Goal: Information Seeking & Learning: Find specific fact

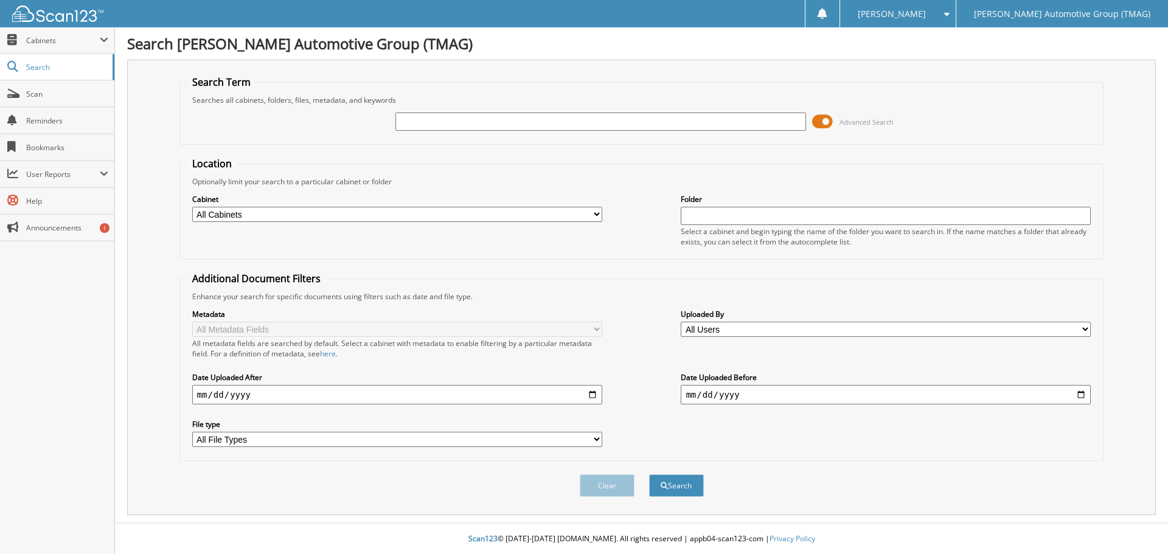
click at [436, 121] on input "text" at bounding box center [601, 122] width 410 height 18
type input "4071009"
click at [649, 475] on button "Search" at bounding box center [676, 486] width 55 height 23
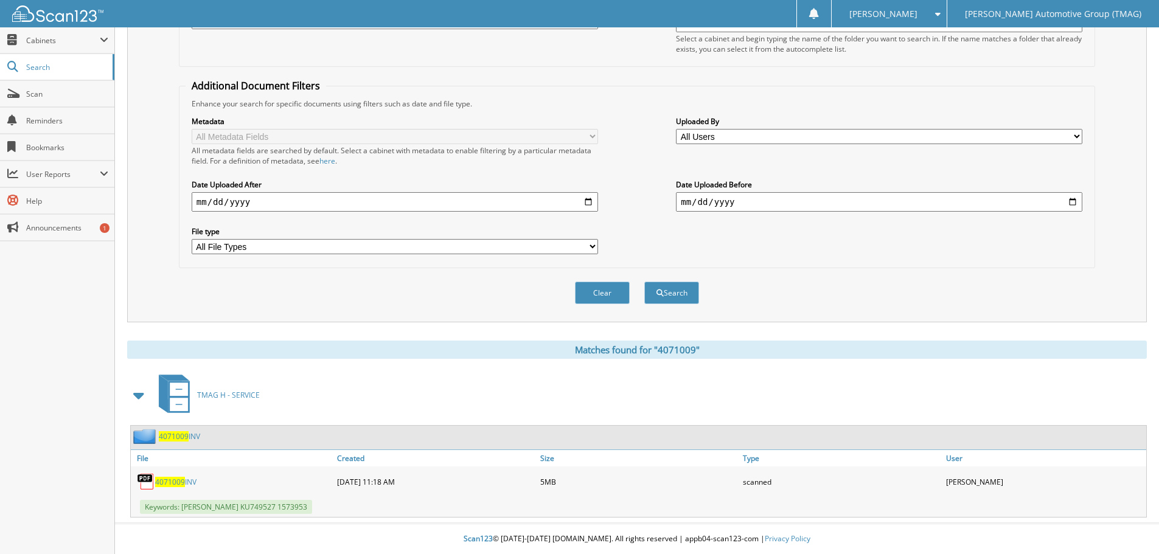
scroll to position [194, 0]
click at [167, 434] on span "4071009" at bounding box center [174, 436] width 30 height 10
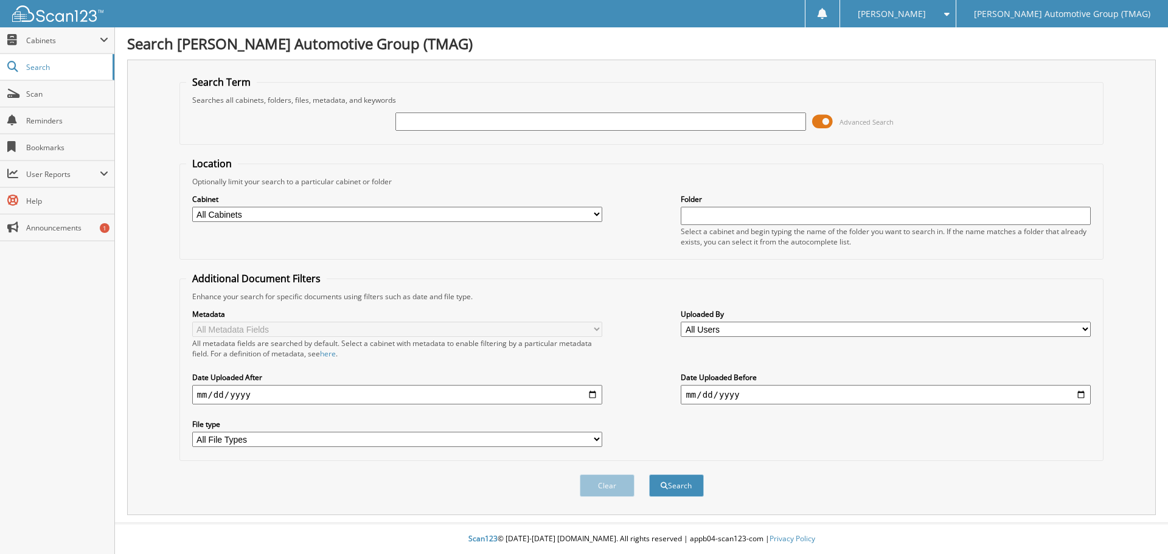
click at [451, 129] on input "text" at bounding box center [601, 122] width 410 height 18
type input "4071009"
click at [649, 475] on button "Search" at bounding box center [676, 486] width 55 height 23
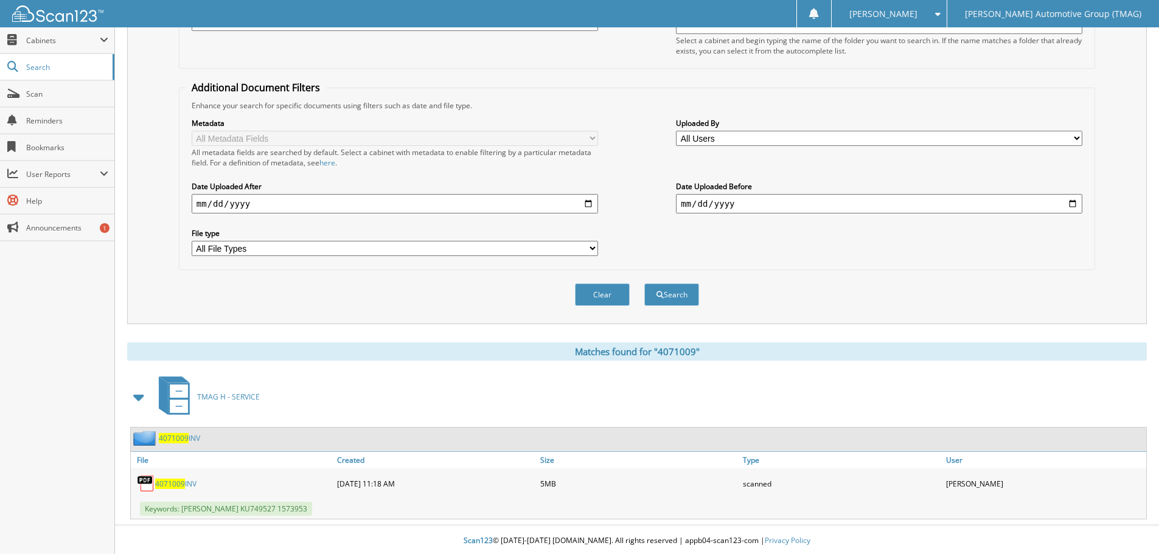
scroll to position [194, 0]
click at [176, 434] on span "4071009" at bounding box center [174, 436] width 30 height 10
